Goal: Information Seeking & Learning: Learn about a topic

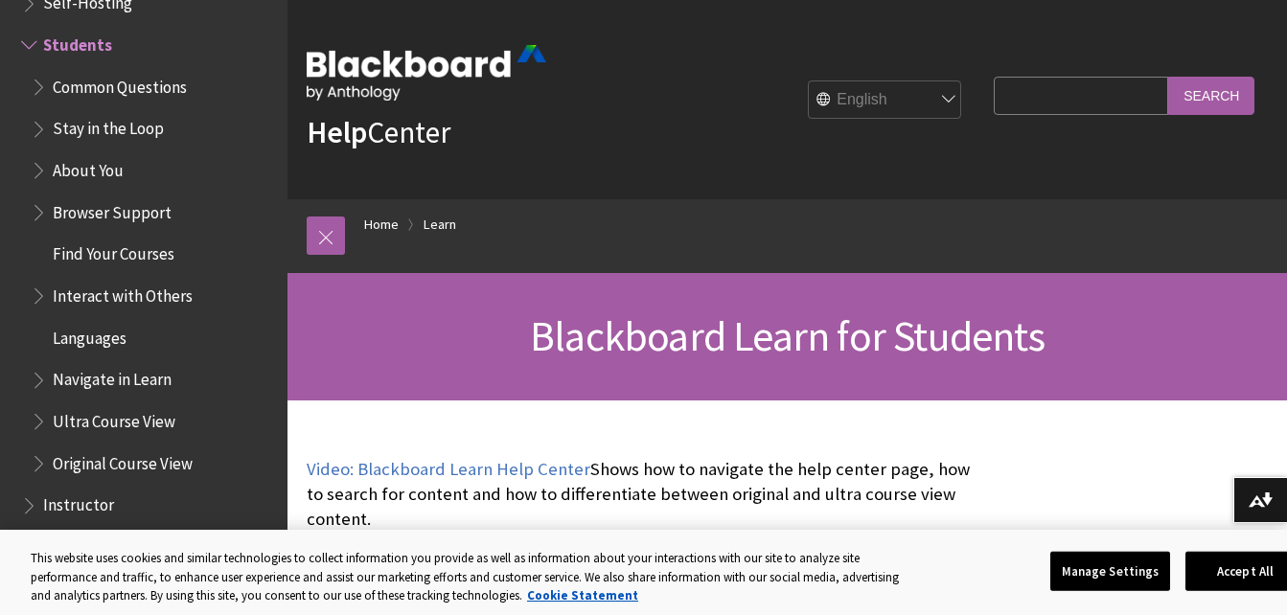
click at [1025, 97] on input "Search Query" at bounding box center [1081, 95] width 174 height 37
paste input "“Personal Reflective Learning Journal” document on the Blackboard site."
type input "“Personal Reflective Learning Journal”"
click at [1168, 77] on input "Search" at bounding box center [1211, 95] width 86 height 37
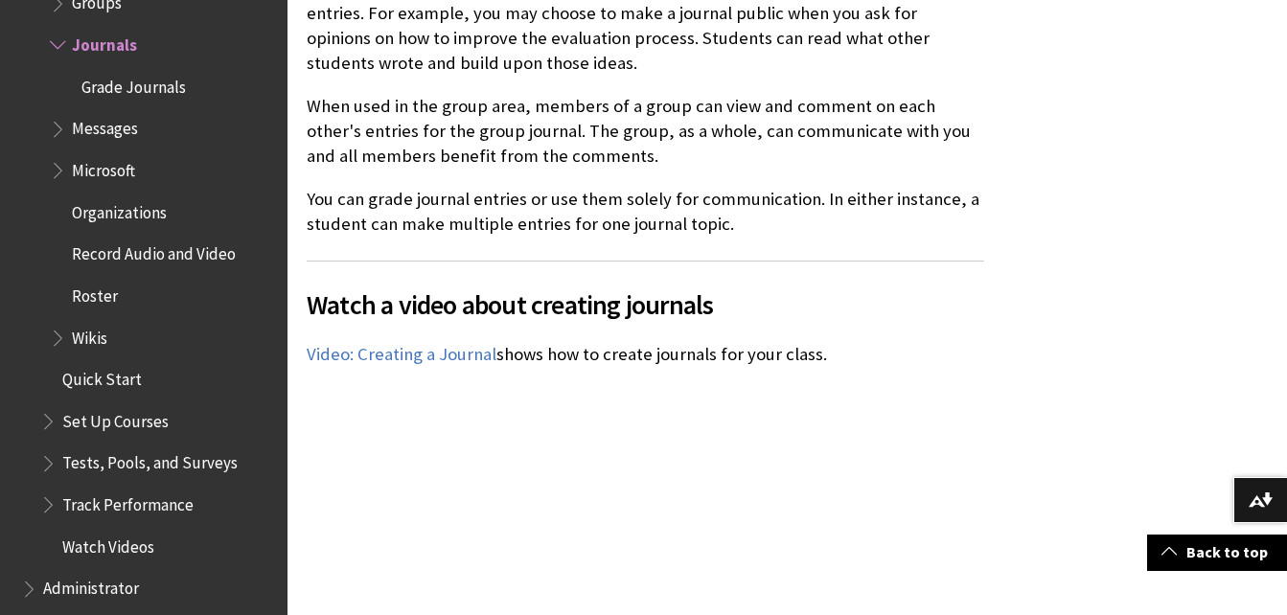
scroll to position [1099, 0]
drag, startPoint x: 0, startPoint y: 0, endPoint x: 617, endPoint y: 137, distance: 632.3
click at [617, 137] on p "When used in the group area, members of a group can view and comment on each ot…" at bounding box center [646, 131] width 678 height 76
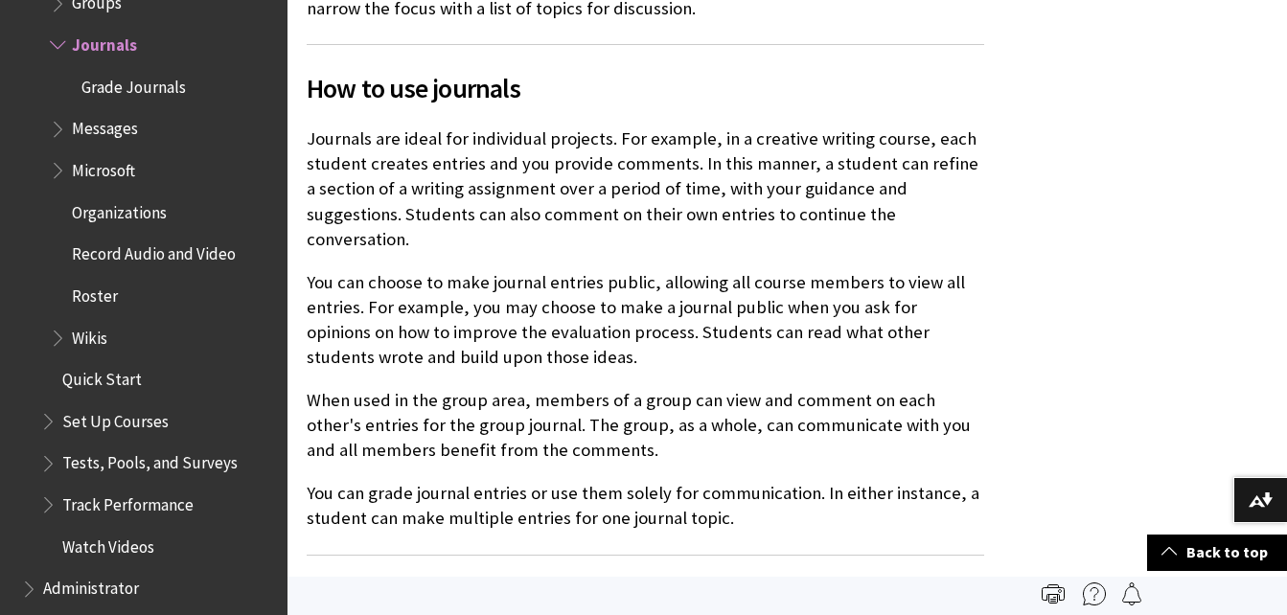
scroll to position [782, 0]
